Goal: Task Accomplishment & Management: Use online tool/utility

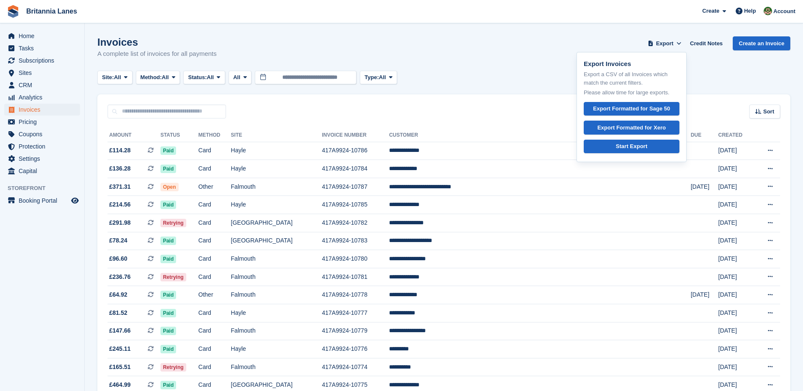
drag, startPoint x: 508, startPoint y: 80, endPoint x: 592, endPoint y: 74, distance: 84.8
click at [508, 80] on div "Site: All All Truro Falmouth Exeter Hayle Method: All All Bank Transfer Cash Ch…" at bounding box center [443, 78] width 693 height 14
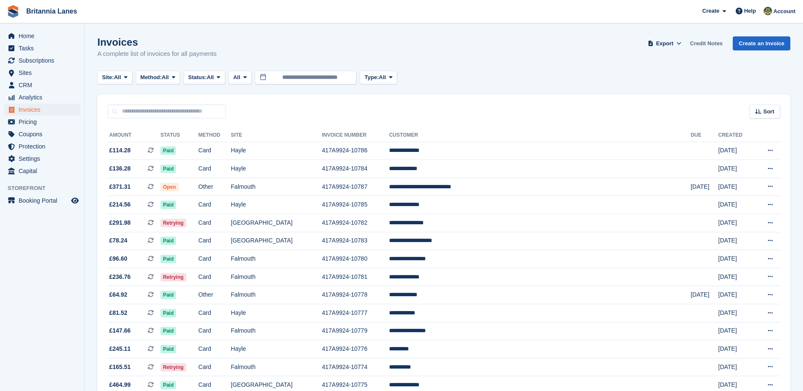
click at [704, 44] on link "Credit Notes" at bounding box center [705, 43] width 39 height 14
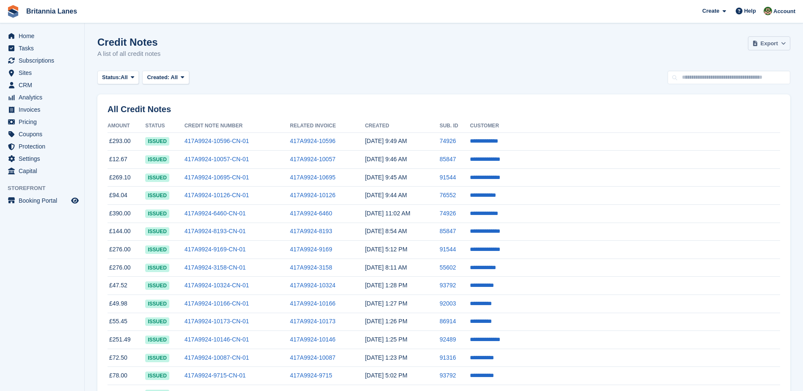
click at [782, 44] on icon at bounding box center [783, 44] width 5 height 6
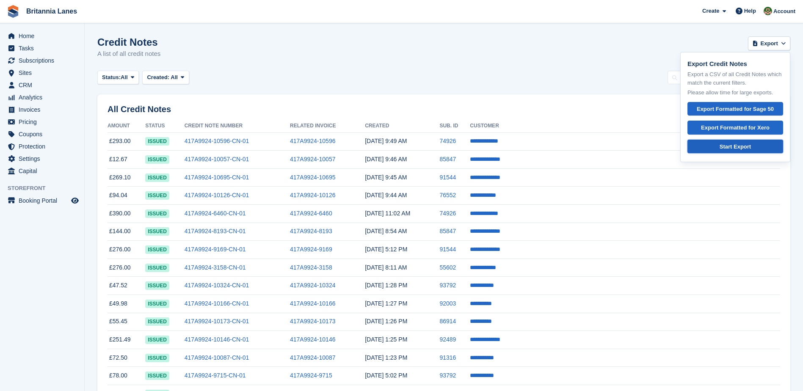
click at [717, 149] on div "Start Export" at bounding box center [734, 147] width 81 height 8
click at [611, 69] on div "Credit Notes A list of all credit notes Export Export Credit Notes Export a CSV…" at bounding box center [443, 52] width 693 height 33
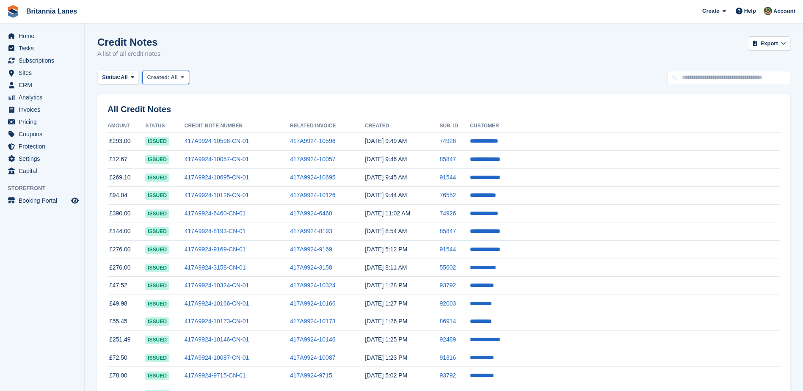
click at [180, 81] on button "Created: All" at bounding box center [165, 78] width 47 height 14
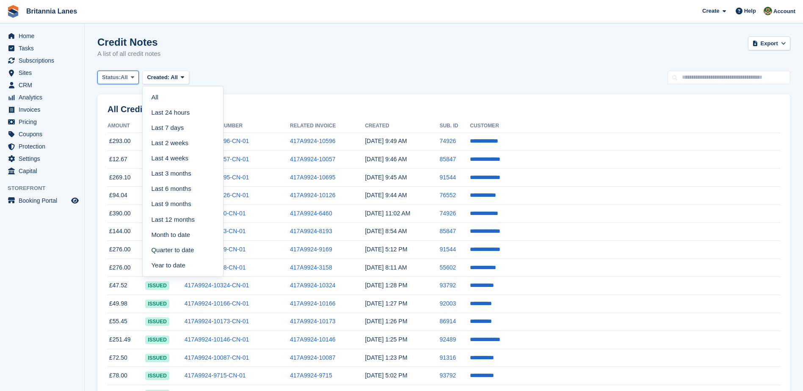
click at [136, 80] on span at bounding box center [132, 77] width 7 height 7
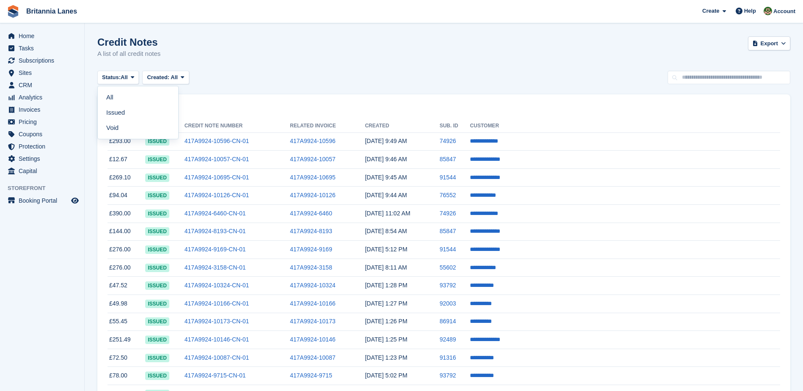
click at [264, 83] on div "Status: All All Issued Void Created: All All Last 24 hours Last 7 days Last 2 w…" at bounding box center [443, 78] width 693 height 14
click at [181, 78] on icon at bounding box center [182, 77] width 3 height 6
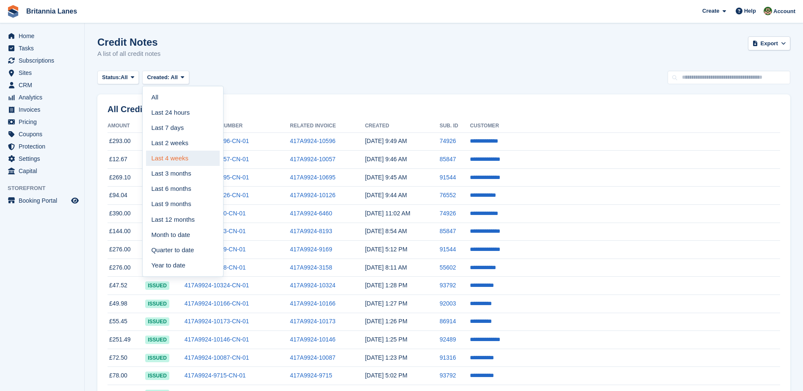
click at [185, 158] on link "Last 4 weeks" at bounding box center [183, 158] width 74 height 15
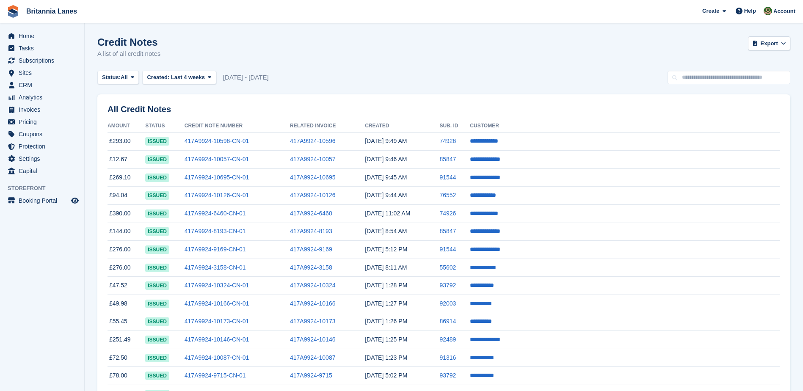
click at [229, 79] on span "21 Jul - 18 Aug" at bounding box center [246, 78] width 46 height 10
drag, startPoint x: 229, startPoint y: 79, endPoint x: 208, endPoint y: 77, distance: 20.8
click at [208, 77] on span at bounding box center [209, 77] width 7 height 7
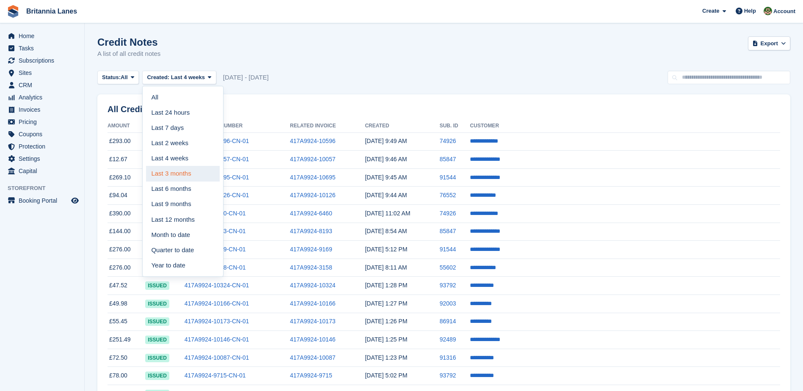
click at [177, 170] on link "Last 3 months" at bounding box center [183, 173] width 74 height 15
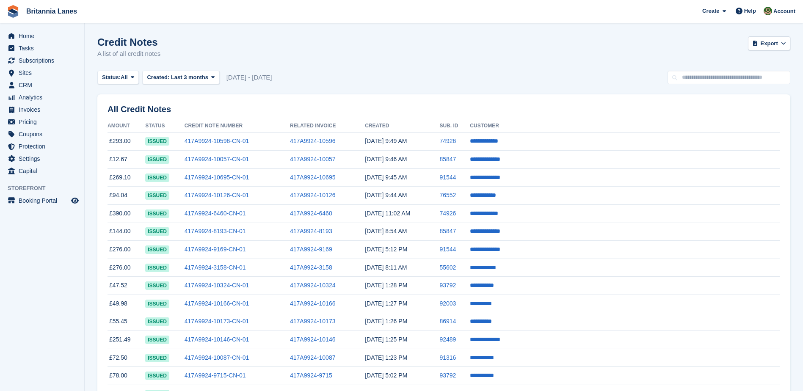
click at [308, 82] on div "Status: All All Issued Void Created: Last 3 months All Last 24 hours Last 7 day…" at bounding box center [443, 78] width 693 height 14
click at [779, 44] on span at bounding box center [783, 43] width 8 height 8
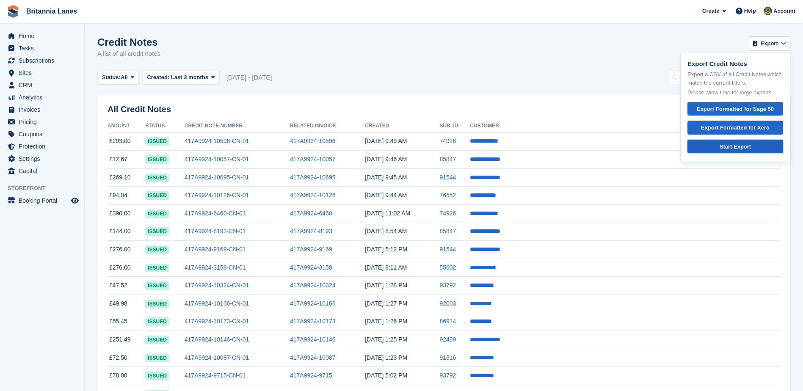
click at [749, 143] on div "Start Export" at bounding box center [734, 147] width 81 height 8
click at [38, 107] on span "Invoices" at bounding box center [44, 110] width 51 height 12
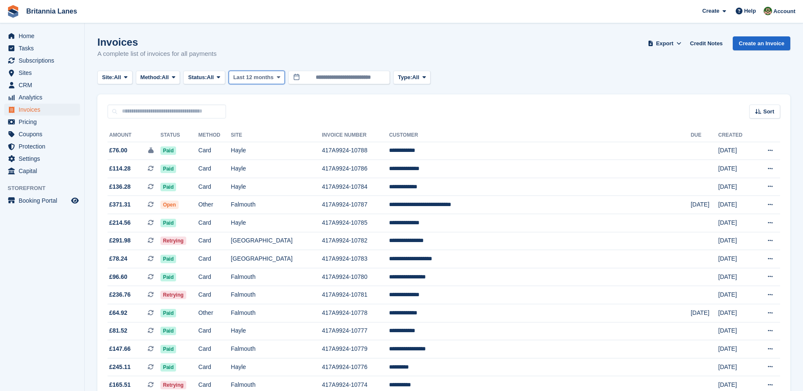
click at [266, 80] on span "Last 12 months" at bounding box center [253, 77] width 40 height 8
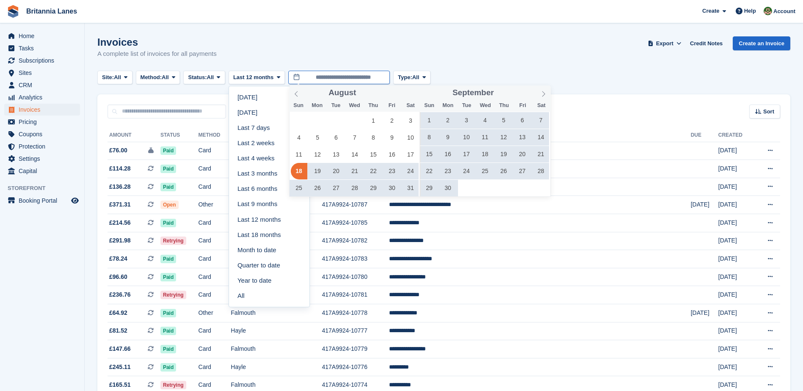
click at [325, 81] on input "**********" at bounding box center [339, 78] width 102 height 14
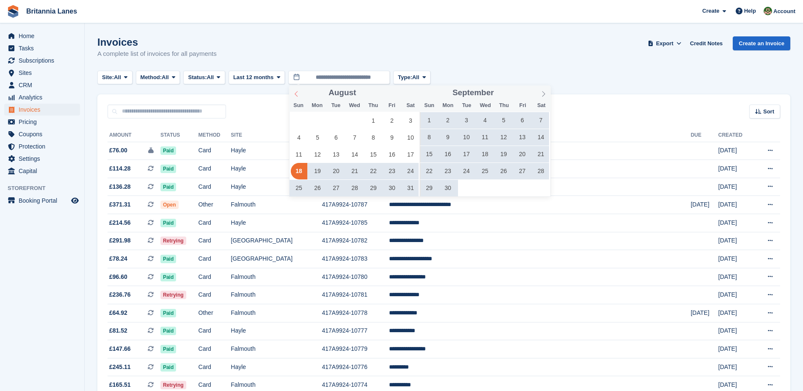
click at [295, 97] on span at bounding box center [296, 92] width 14 height 14
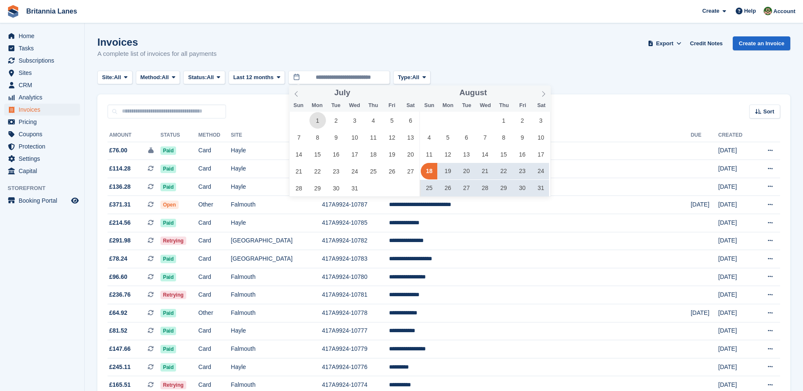
click at [317, 124] on span "1" at bounding box center [317, 120] width 17 height 17
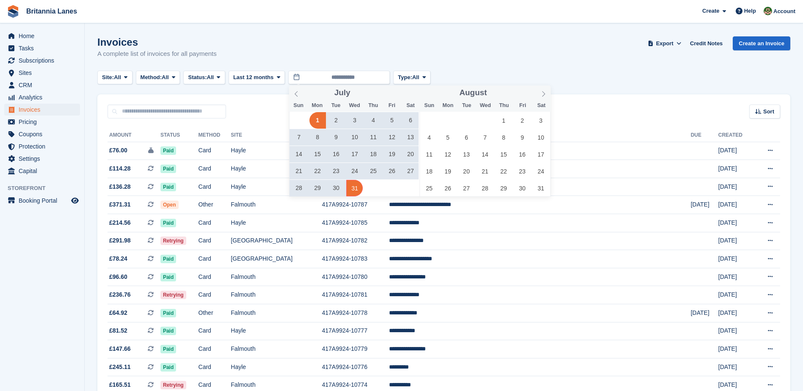
click at [352, 190] on span "31" at bounding box center [354, 188] width 17 height 17
type input "**********"
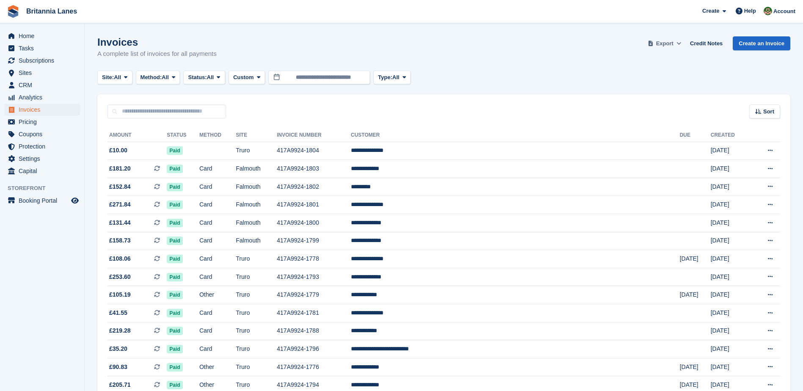
click at [681, 44] on icon at bounding box center [678, 44] width 5 height 6
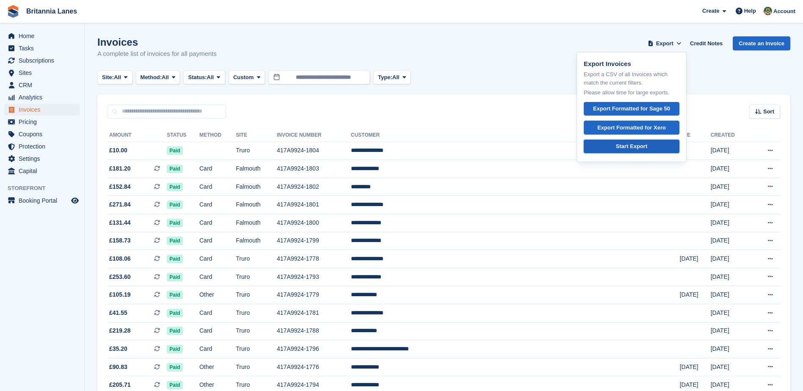
click at [647, 149] on div "Start Export" at bounding box center [631, 146] width 31 height 8
drag, startPoint x: 77, startPoint y: 259, endPoint x: 73, endPoint y: 250, distance: 10.1
click at [77, 259] on aside "Home Tasks Subscriptions Subscriptions Subscriptions Contracts Price increases …" at bounding box center [42, 197] width 84 height 349
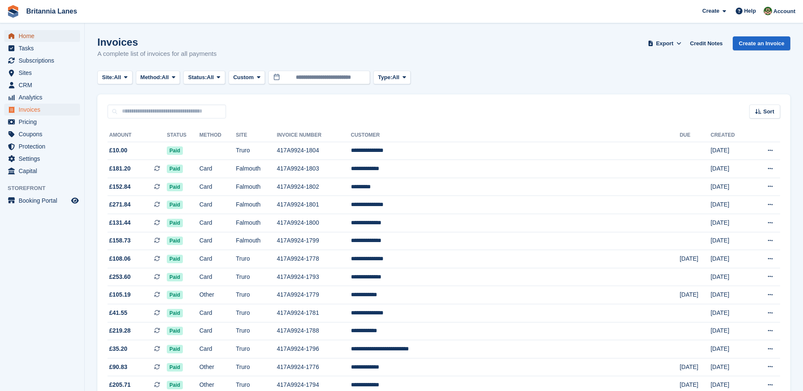
click at [46, 40] on span "Home" at bounding box center [44, 36] width 51 height 12
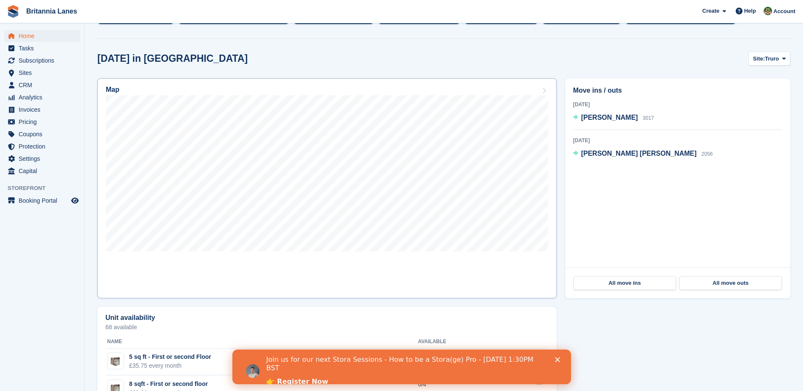
scroll to position [212, 0]
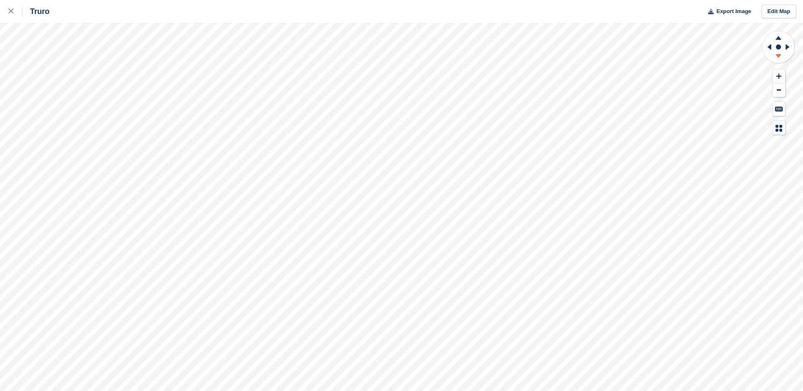
click at [778, 58] on icon at bounding box center [778, 57] width 22 height 11
click at [777, 39] on icon at bounding box center [778, 38] width 6 height 4
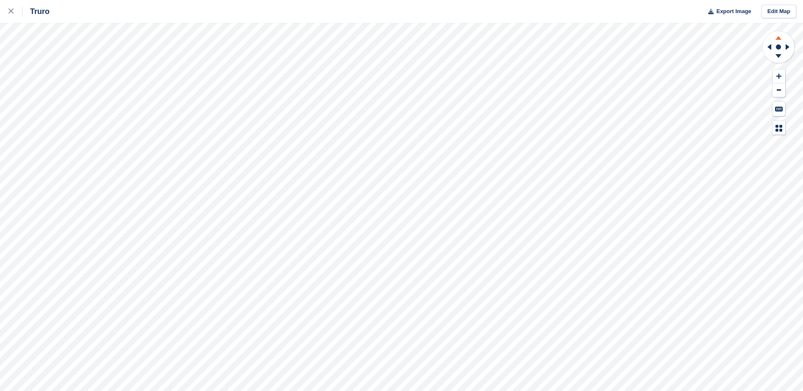
click at [777, 39] on icon at bounding box center [778, 38] width 6 height 4
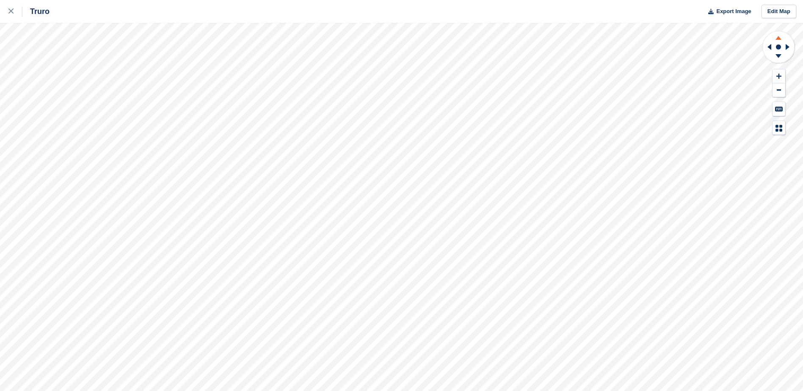
click at [777, 39] on icon at bounding box center [778, 38] width 6 height 4
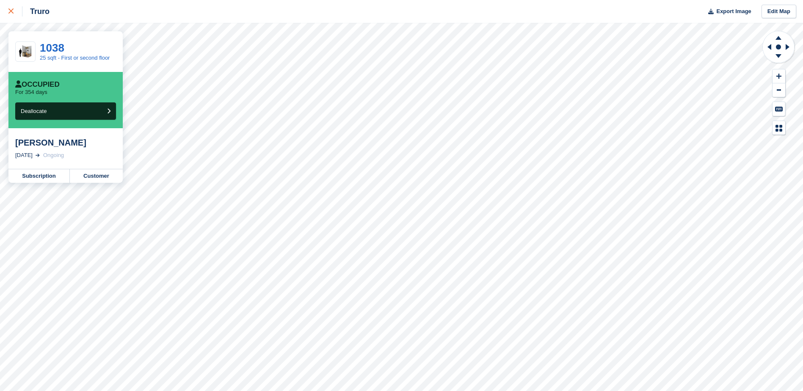
click at [6, 12] on link at bounding box center [11, 11] width 22 height 23
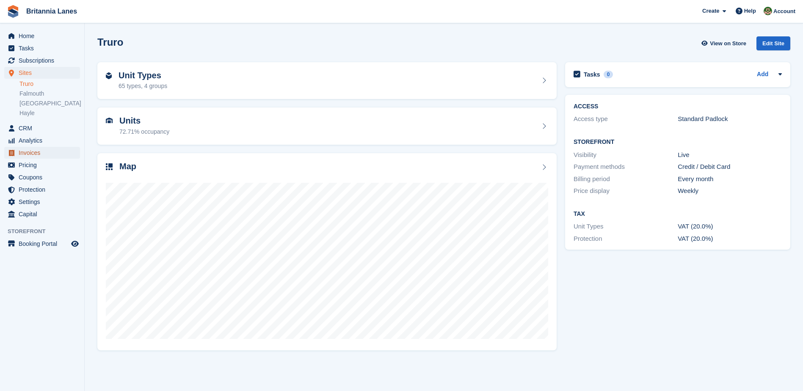
click at [49, 157] on span "Invoices" at bounding box center [44, 153] width 51 height 12
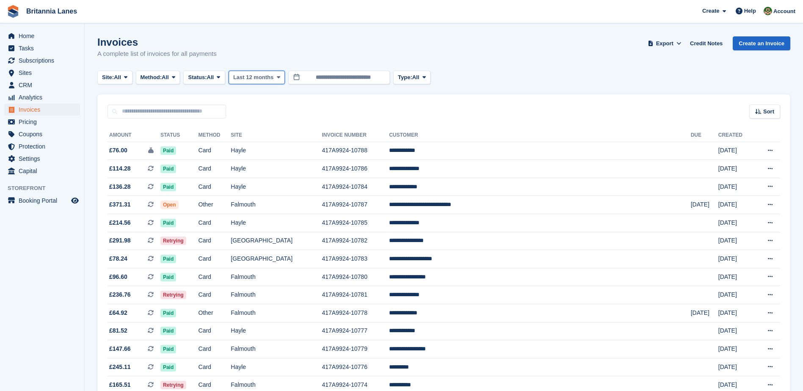
click at [278, 76] on icon at bounding box center [278, 77] width 3 height 6
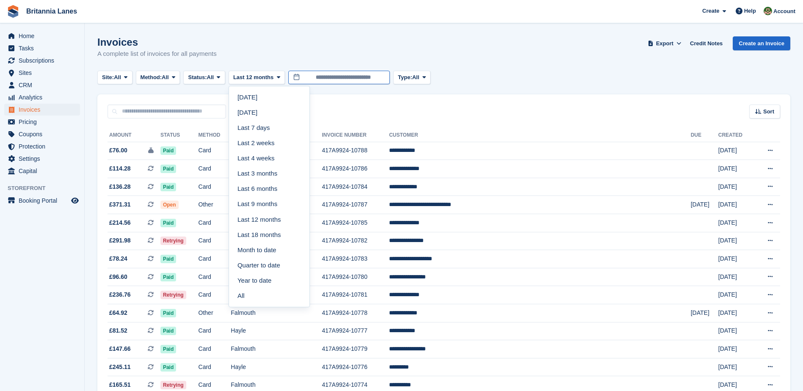
click at [334, 76] on input "**********" at bounding box center [339, 78] width 102 height 14
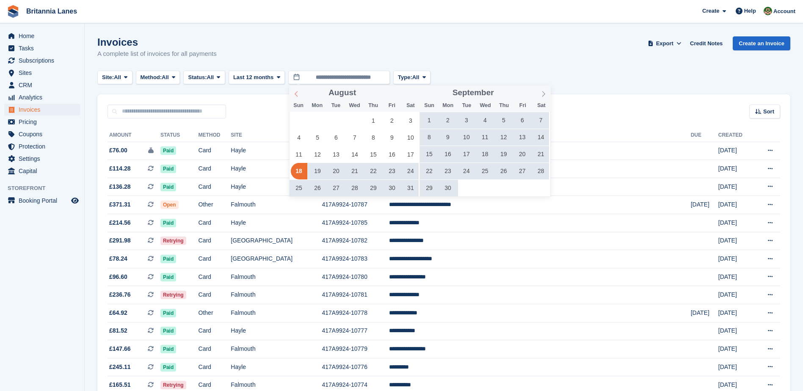
click at [292, 96] on span at bounding box center [296, 92] width 14 height 14
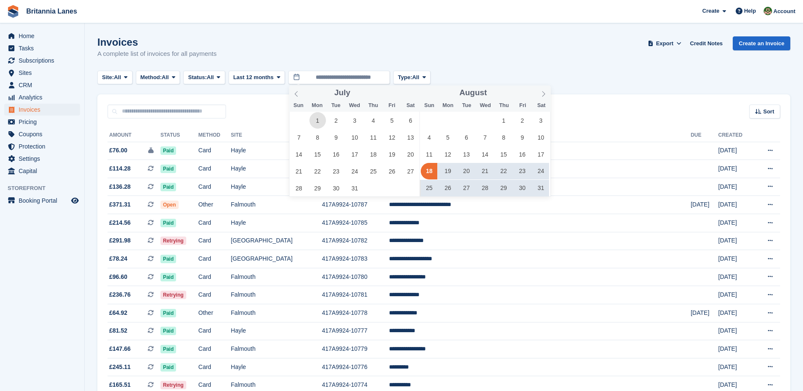
click at [313, 117] on span "1" at bounding box center [317, 120] width 17 height 17
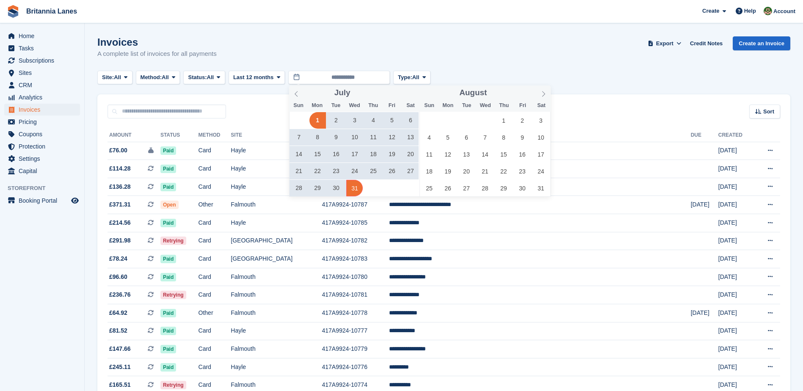
click at [355, 189] on span "31" at bounding box center [354, 188] width 17 height 17
type input "**********"
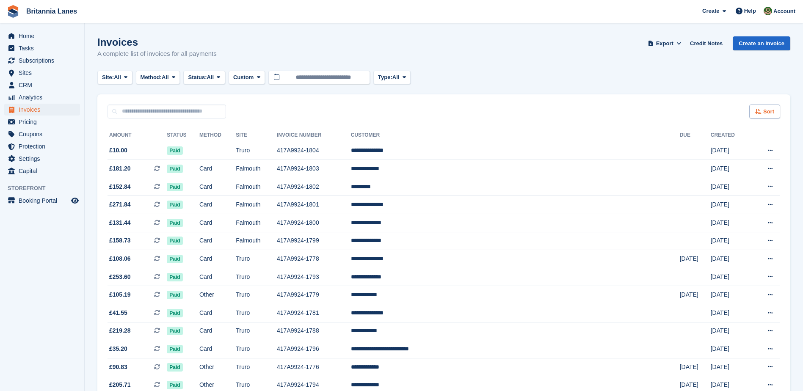
click at [763, 113] on div "Sort" at bounding box center [764, 112] width 31 height 14
click at [659, 102] on div "Sort Sort by Date created Created (oldest first) Created (newest first)" at bounding box center [443, 106] width 693 height 24
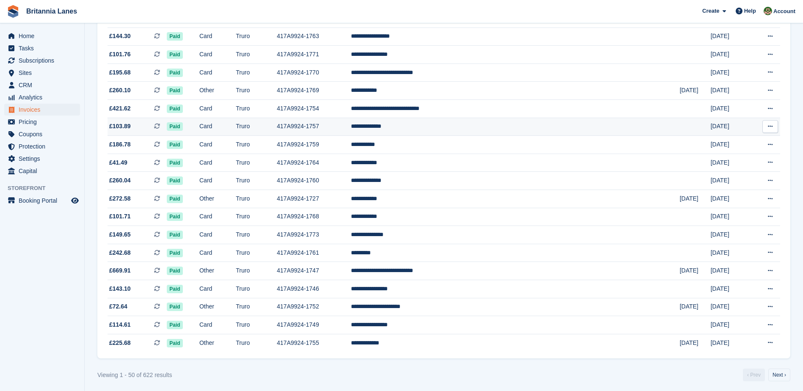
scroll to position [694, 0]
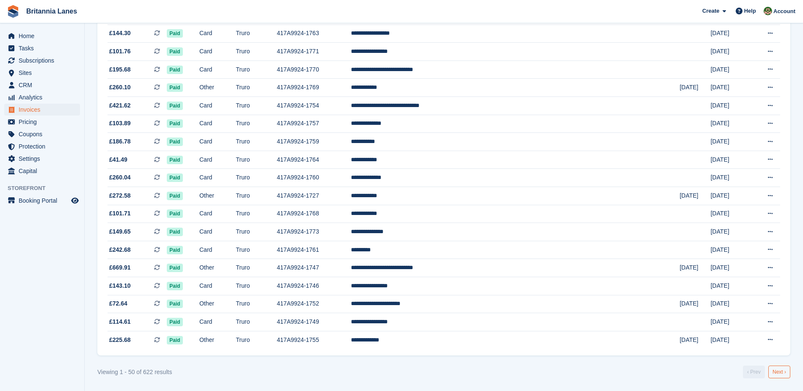
click at [779, 374] on link "Next ›" at bounding box center [779, 372] width 22 height 13
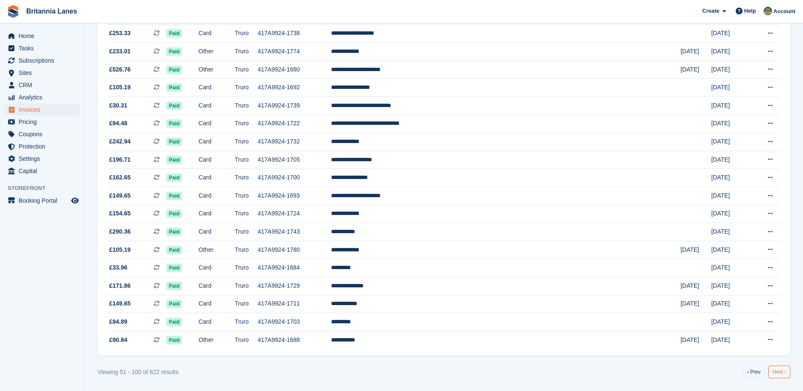
click at [776, 369] on link "Next ›" at bounding box center [779, 372] width 22 height 13
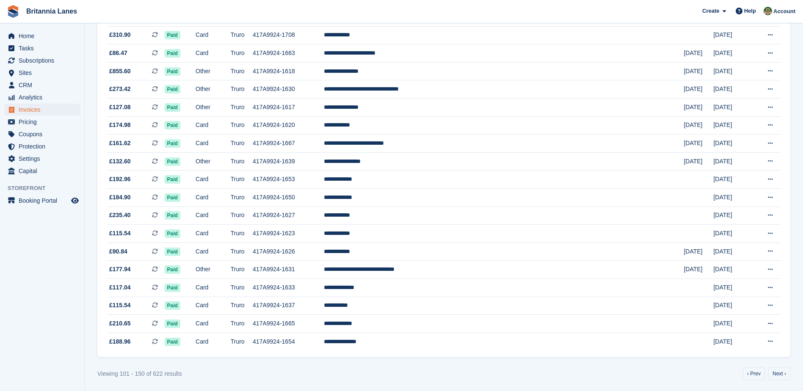
scroll to position [694, 0]
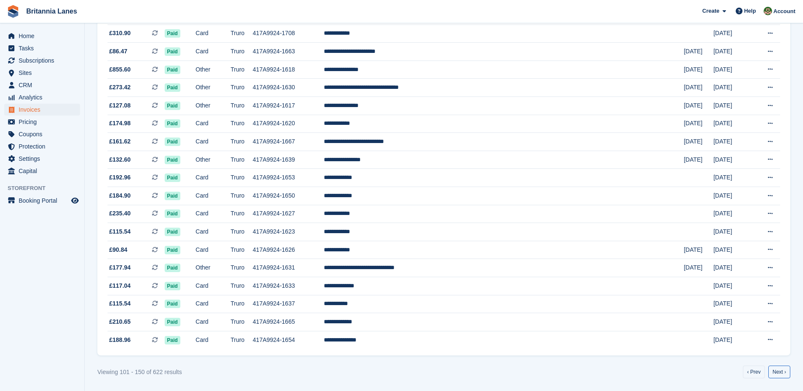
click at [776, 369] on link "Next ›" at bounding box center [779, 372] width 22 height 13
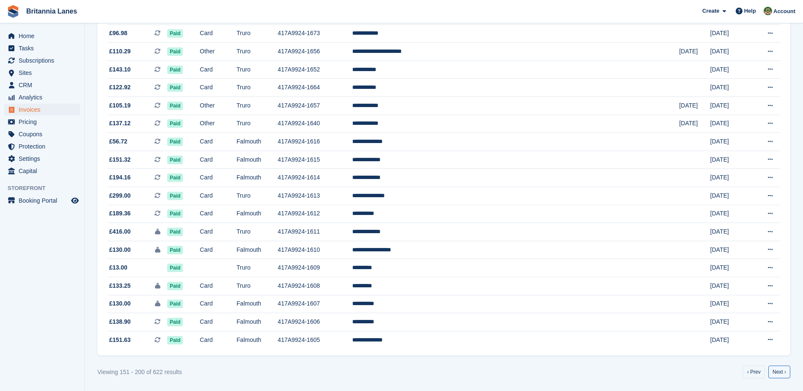
click at [776, 369] on link "Next ›" at bounding box center [779, 372] width 22 height 13
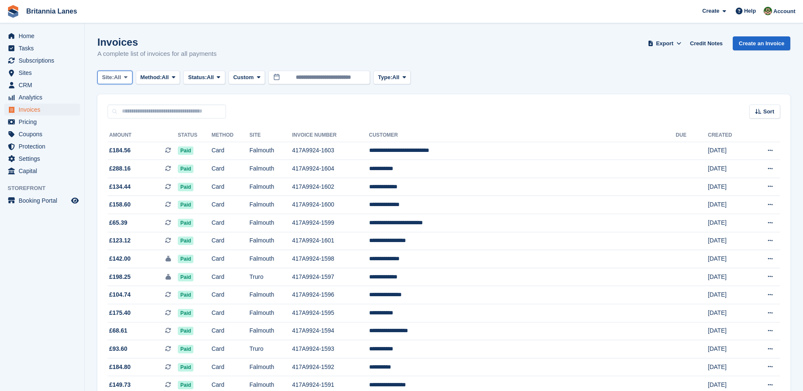
click at [121, 80] on span "All" at bounding box center [117, 77] width 7 height 8
click at [125, 155] on link "Hayle" at bounding box center [139, 158] width 76 height 15
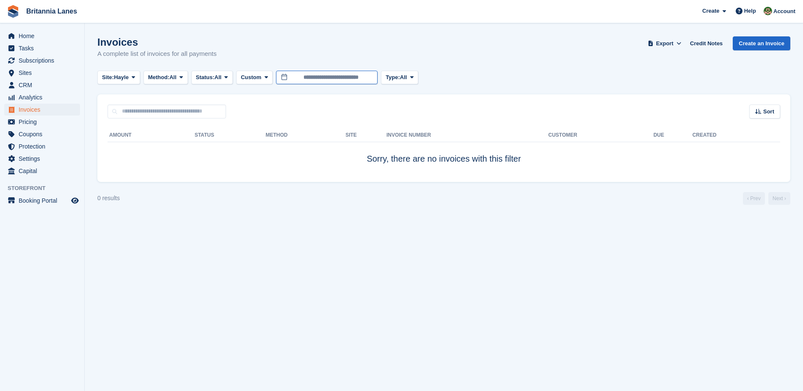
click at [310, 79] on input "**********" at bounding box center [327, 78] width 102 height 14
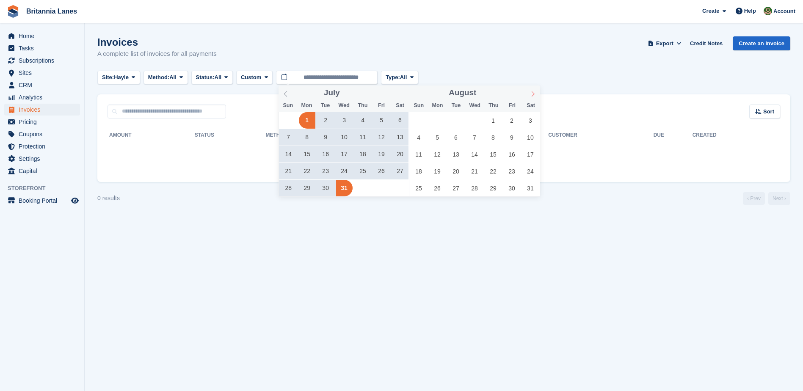
click at [534, 96] on icon at bounding box center [533, 94] width 6 height 6
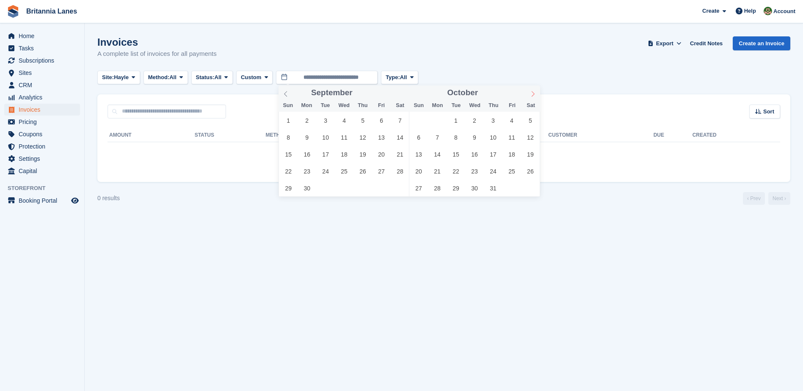
click at [534, 96] on icon at bounding box center [533, 94] width 6 height 6
type input "****"
click at [534, 96] on icon at bounding box center [533, 94] width 6 height 6
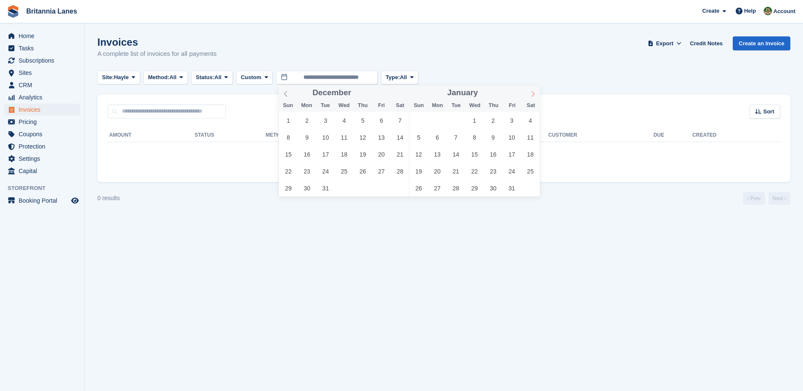
type input "****"
click at [534, 96] on icon at bounding box center [533, 94] width 6 height 6
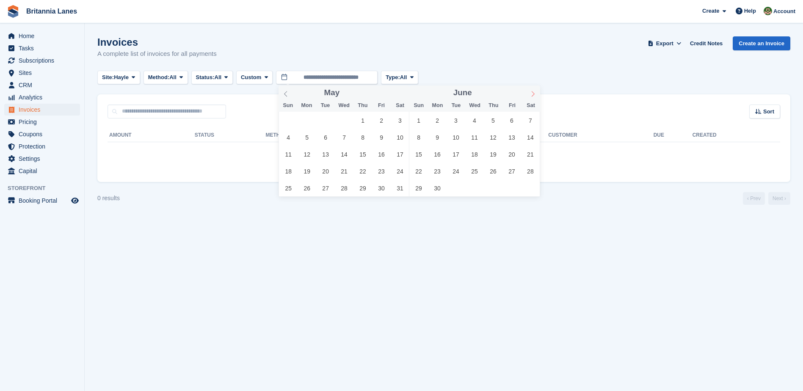
click at [534, 96] on icon at bounding box center [533, 94] width 6 height 6
click at [323, 118] on span "1" at bounding box center [325, 120] width 17 height 17
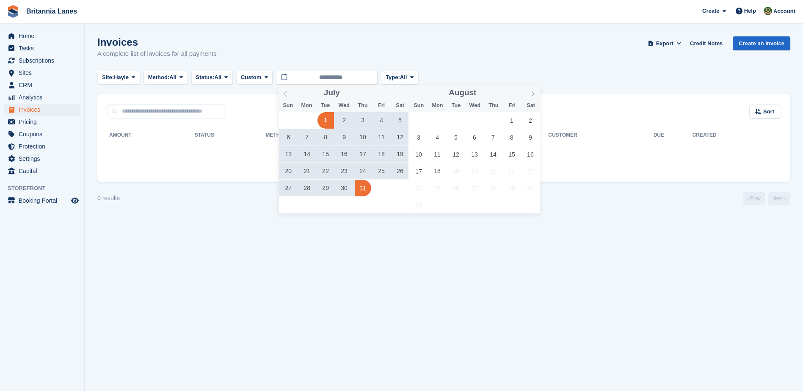
click at [364, 190] on span "31" at bounding box center [363, 188] width 17 height 17
type input "**********"
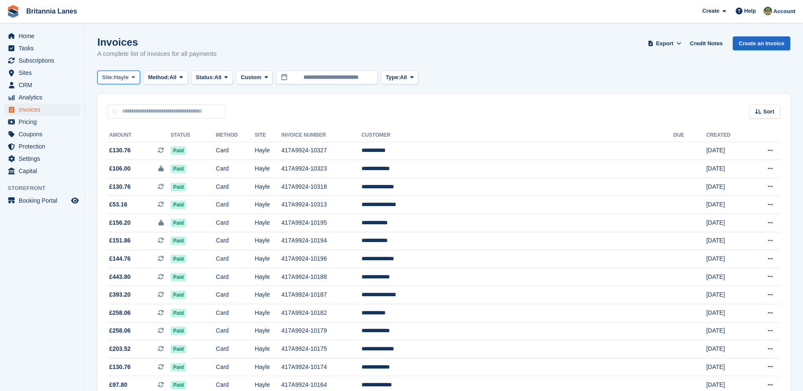
click at [128, 77] on span "Hayle" at bounding box center [121, 77] width 15 height 8
click at [116, 98] on link "All" at bounding box center [139, 97] width 76 height 15
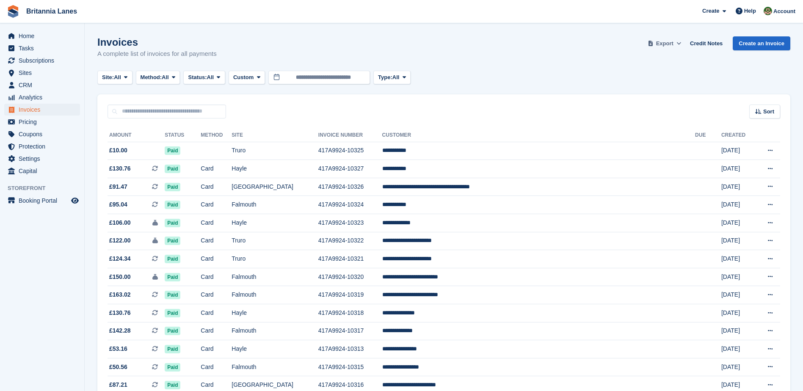
click at [681, 41] on icon at bounding box center [678, 44] width 5 height 6
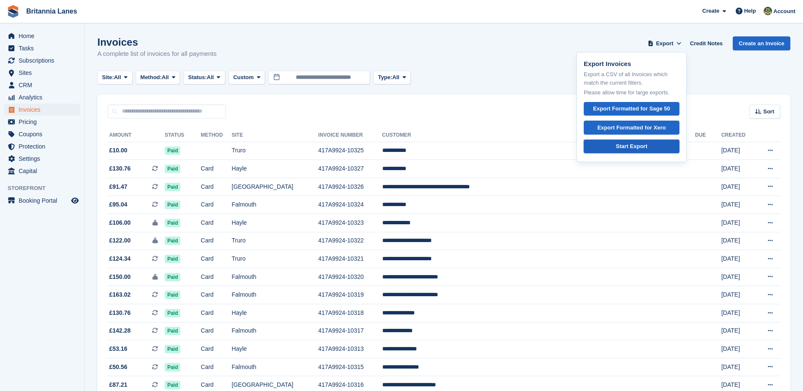
click at [647, 145] on div "Start Export" at bounding box center [631, 146] width 31 height 8
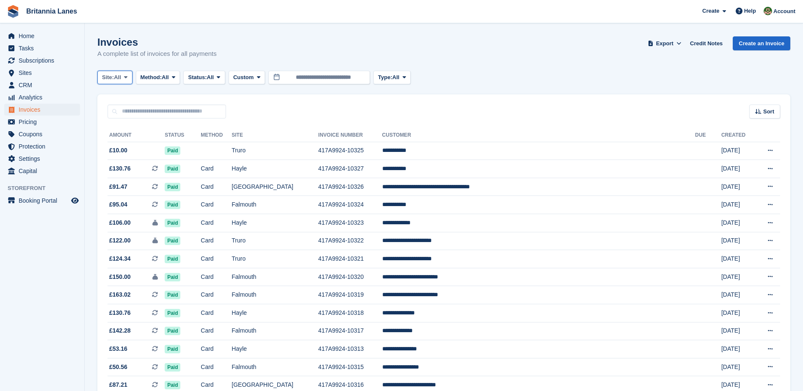
click at [120, 78] on span "All" at bounding box center [117, 77] width 7 height 8
click at [242, 99] on div "Sort Sort by Date created Created (oldest first) Created (newest first)" at bounding box center [443, 106] width 693 height 24
click at [169, 80] on span "All" at bounding box center [165, 77] width 7 height 8
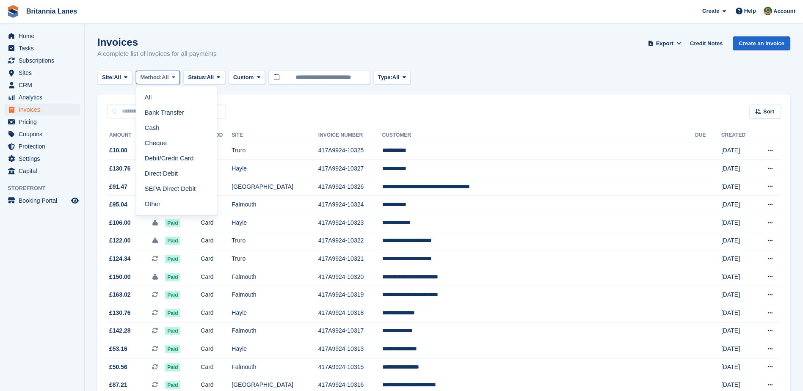
click at [169, 80] on span "All" at bounding box center [165, 77] width 7 height 8
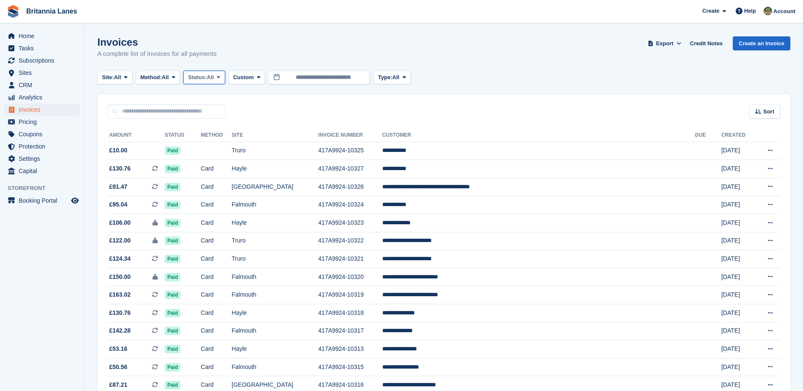
click at [214, 81] on span "All" at bounding box center [210, 77] width 7 height 8
click at [213, 159] on link "Void" at bounding box center [224, 158] width 74 height 15
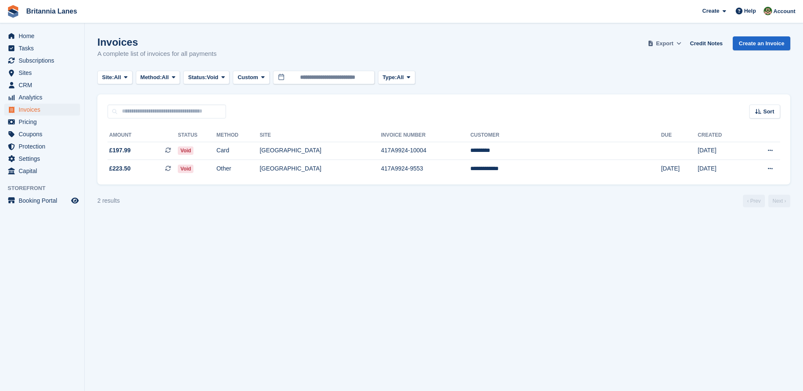
click at [681, 42] on icon at bounding box center [678, 44] width 5 height 6
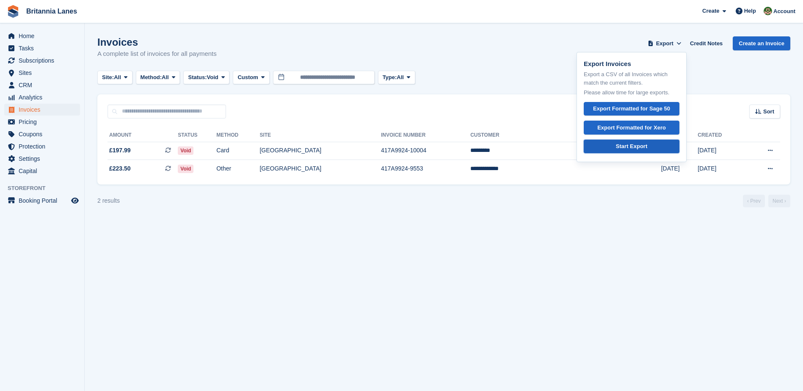
click at [625, 147] on div "Start Export" at bounding box center [631, 146] width 31 height 8
click at [554, 50] on div "Invoices A complete list of invoices for all payments Export Export Invoices Ex…" at bounding box center [443, 52] width 693 height 33
